Goal: Navigation & Orientation: Find specific page/section

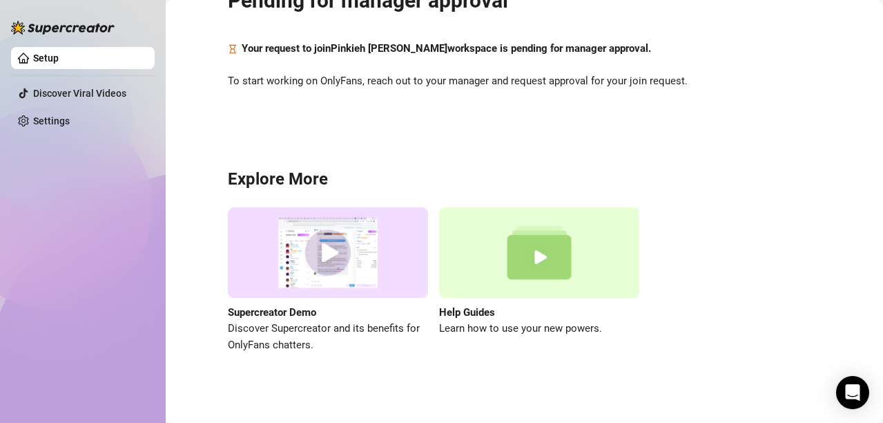
scroll to position [80, 0]
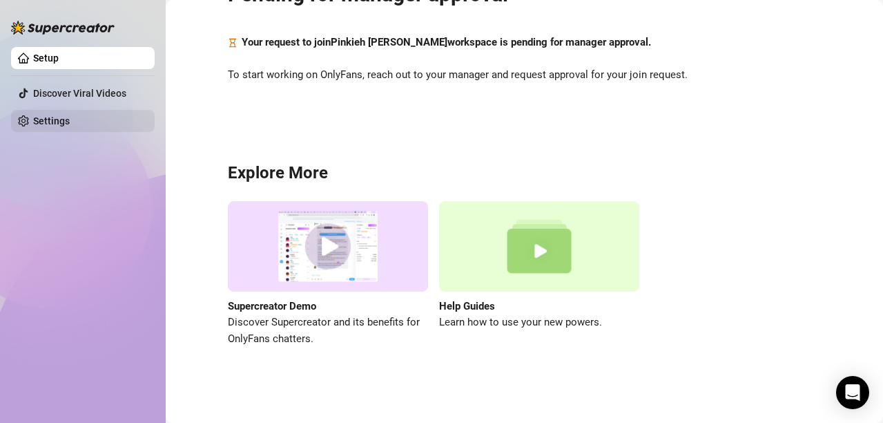
click at [47, 124] on link "Settings" at bounding box center [51, 120] width 37 height 11
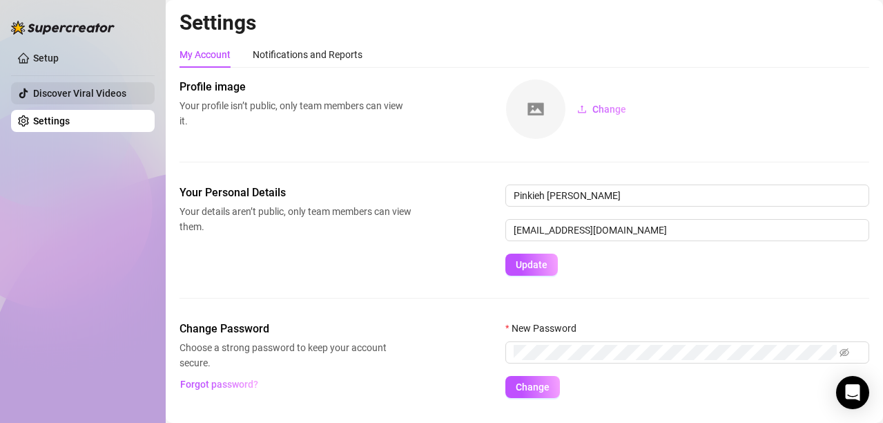
click at [41, 91] on link "Discover Viral Videos" at bounding box center [79, 93] width 93 height 11
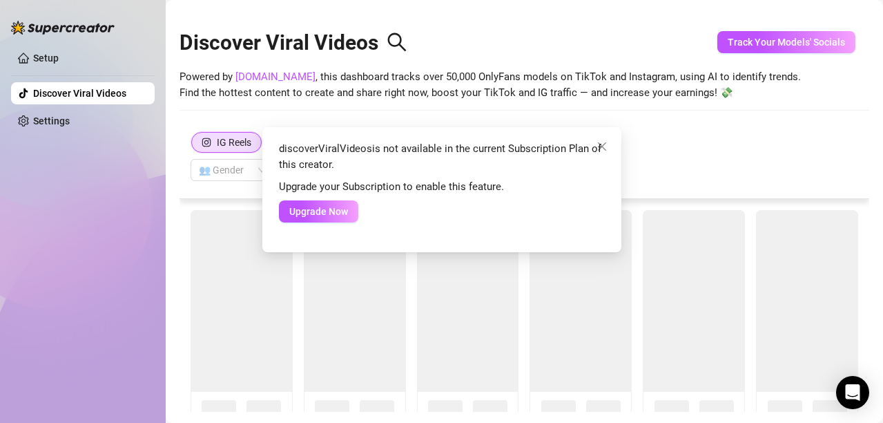
click at [44, 55] on div "discoverViralVideos is not available in the current Subscription Plan of this c…" at bounding box center [441, 211] width 883 height 423
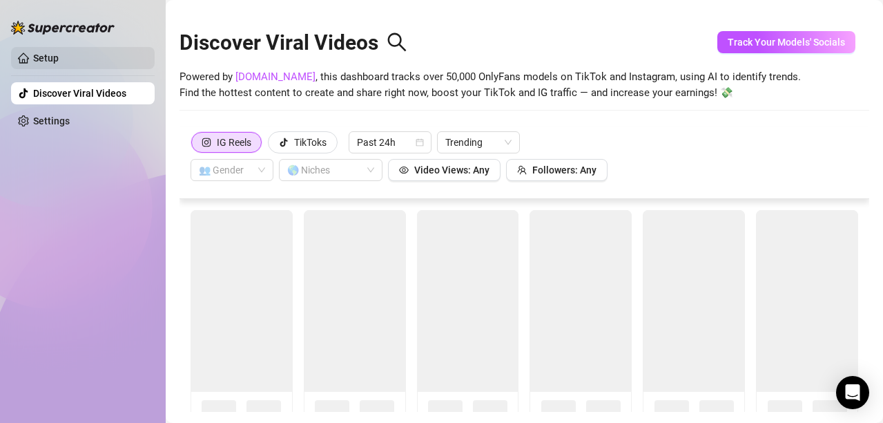
click at [44, 56] on link "Setup" at bounding box center [46, 57] width 26 height 11
